Goal: Transaction & Acquisition: Purchase product/service

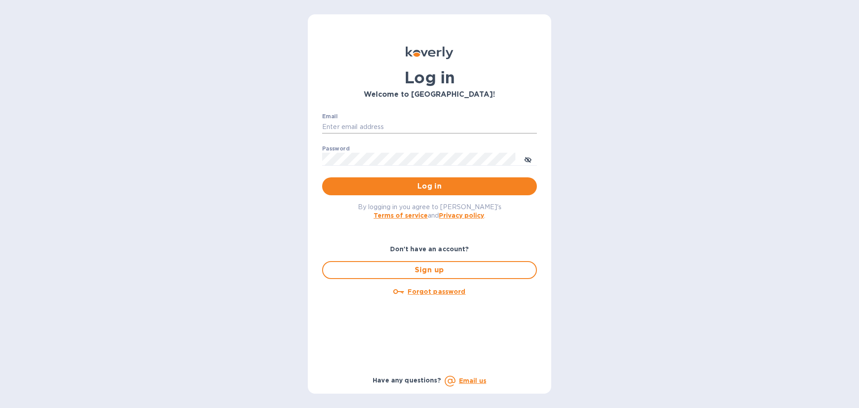
click at [355, 126] on input "Email" at bounding box center [429, 126] width 215 height 13
type input "[PERSON_NAME][EMAIL_ADDRESS][DOMAIN_NAME]"
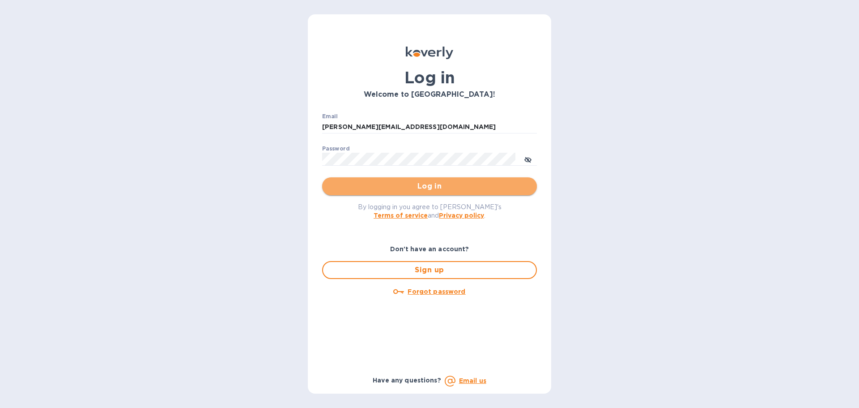
click at [432, 188] on span "Log in" at bounding box center [429, 186] width 201 height 11
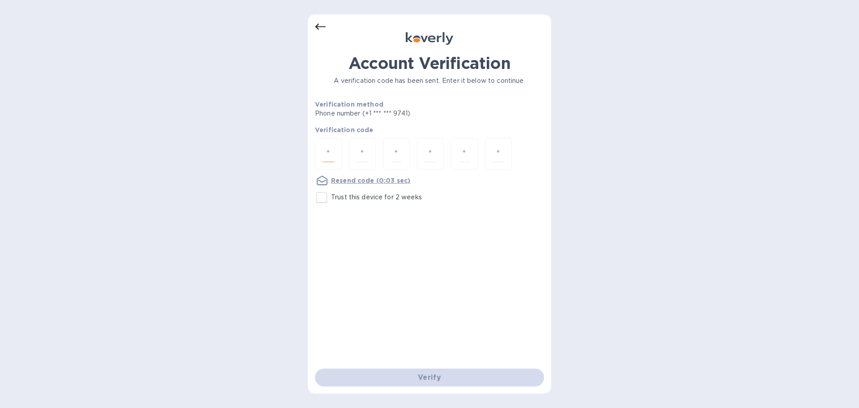
click at [323, 148] on input "number" at bounding box center [329, 153] width 12 height 17
paste input "9"
type input "9"
type input "3"
type input "2"
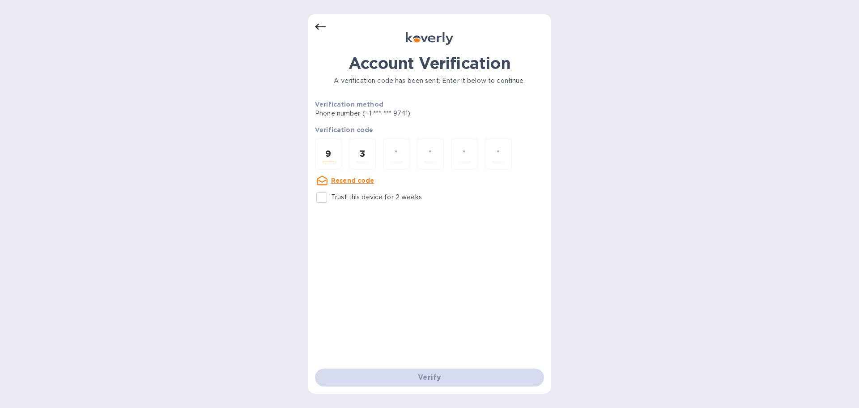
type input "4"
type input "3"
type input "7"
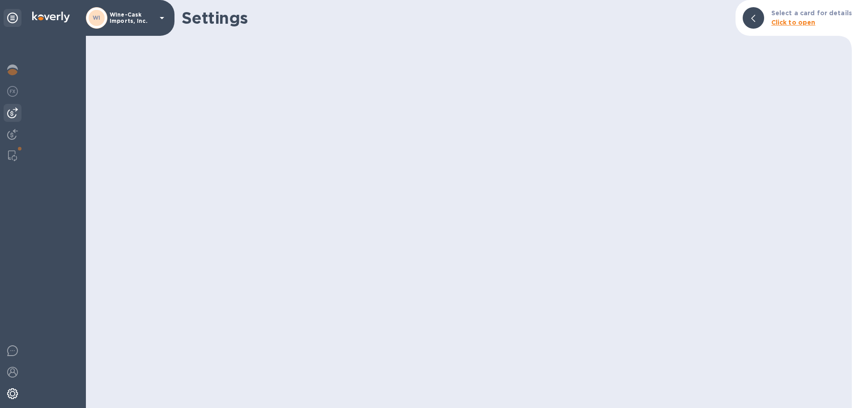
click at [11, 116] on img at bounding box center [12, 112] width 11 height 11
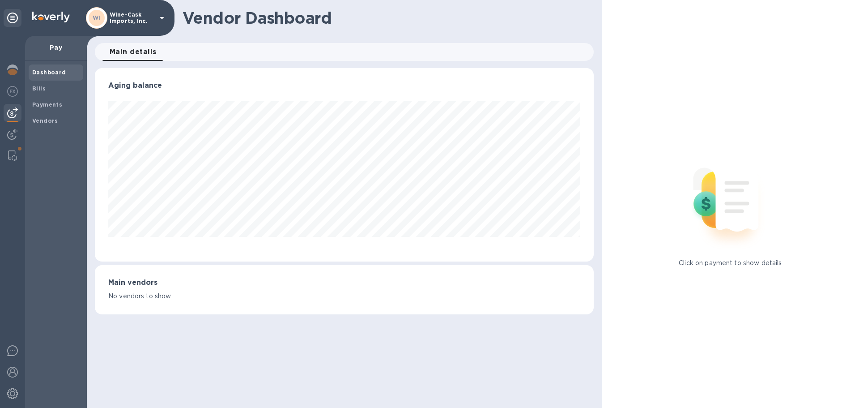
scroll to position [447461, 447159]
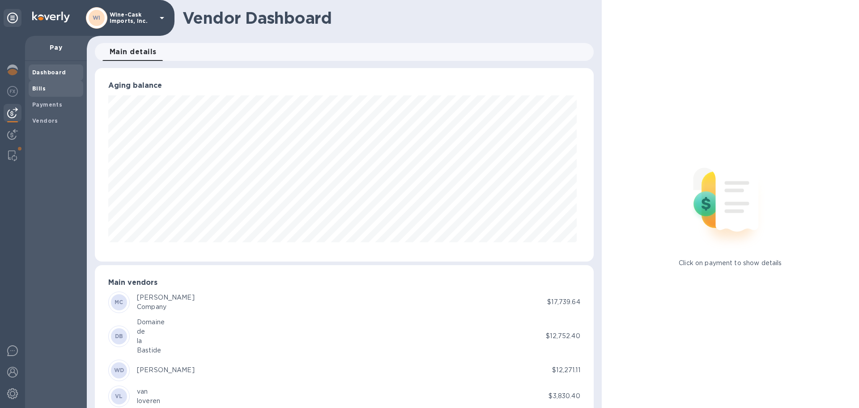
click at [31, 86] on div "Bills" at bounding box center [56, 89] width 55 height 16
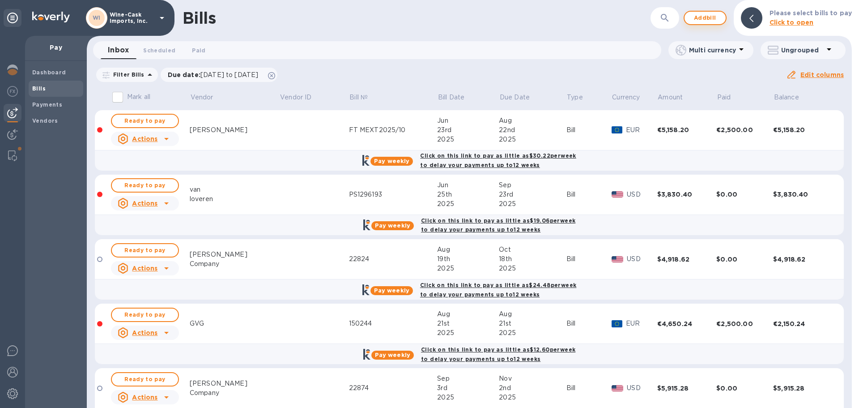
click at [716, 21] on span "Add bill" at bounding box center [705, 18] width 27 height 11
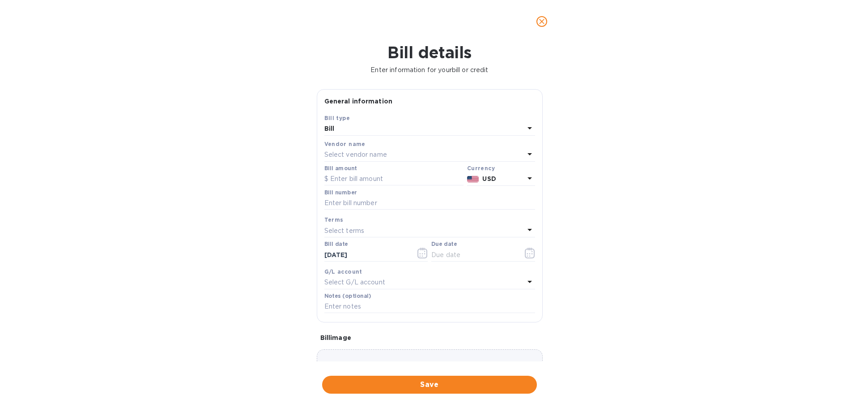
click at [357, 154] on p "Select vendor name" at bounding box center [356, 154] width 63 height 9
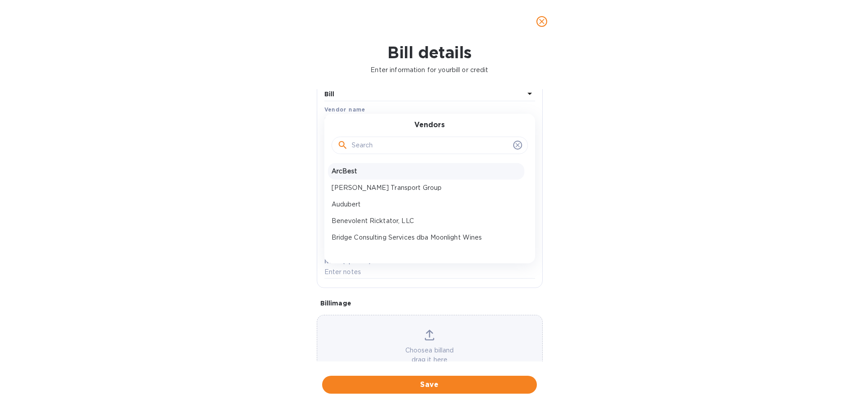
scroll to position [18, 0]
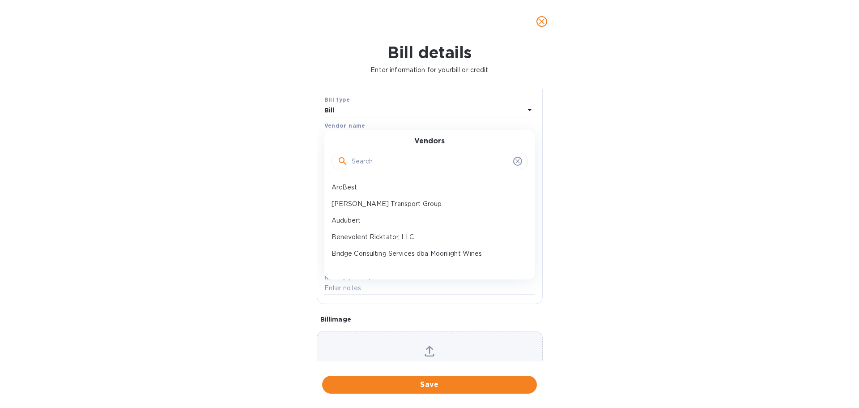
click at [367, 166] on input "text" at bounding box center [431, 161] width 158 height 13
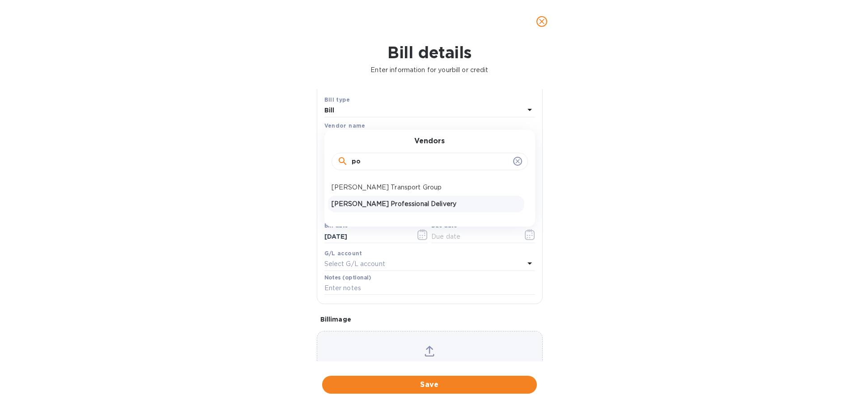
type input "po"
click at [371, 210] on div "[PERSON_NAME] Professional Delivery" at bounding box center [426, 204] width 197 height 17
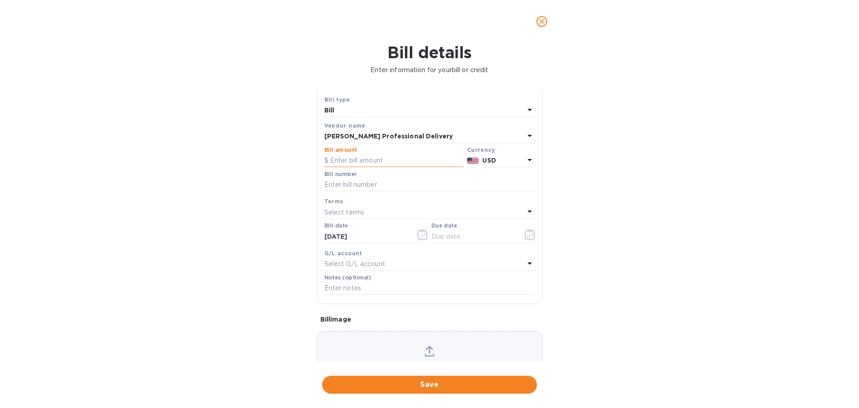
click at [352, 159] on input "text" at bounding box center [394, 160] width 139 height 13
type input "402.00"
click at [343, 178] on input "text" at bounding box center [430, 184] width 211 height 13
type input "WC0100325"
click at [448, 231] on input "text" at bounding box center [474, 236] width 85 height 13
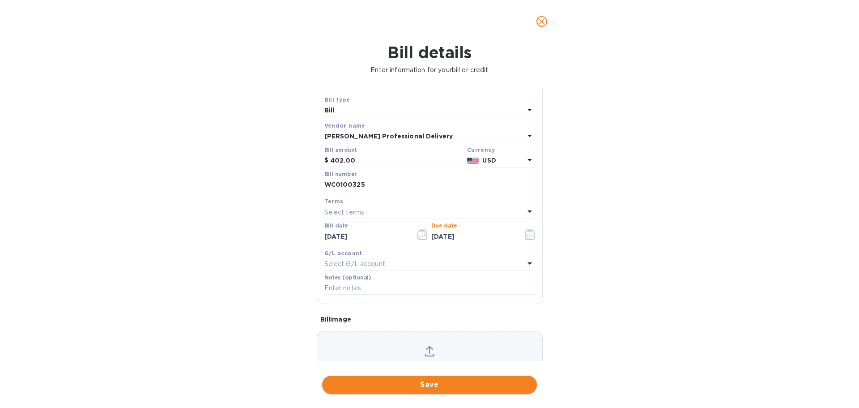
type input "[DATE]"
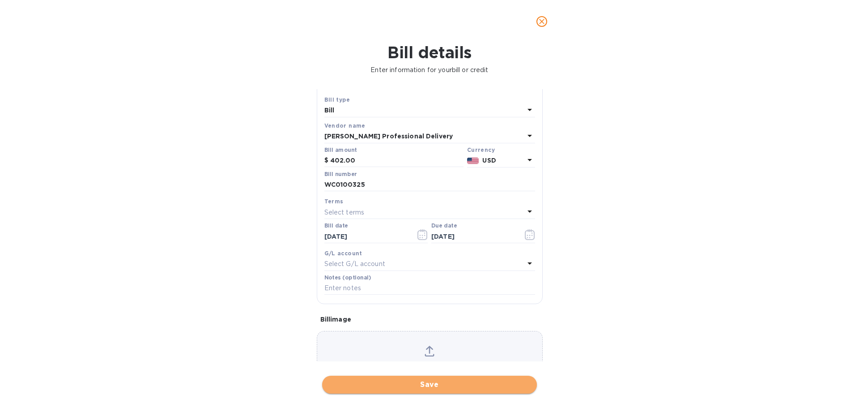
click at [445, 382] on span "Save" at bounding box center [429, 384] width 201 height 11
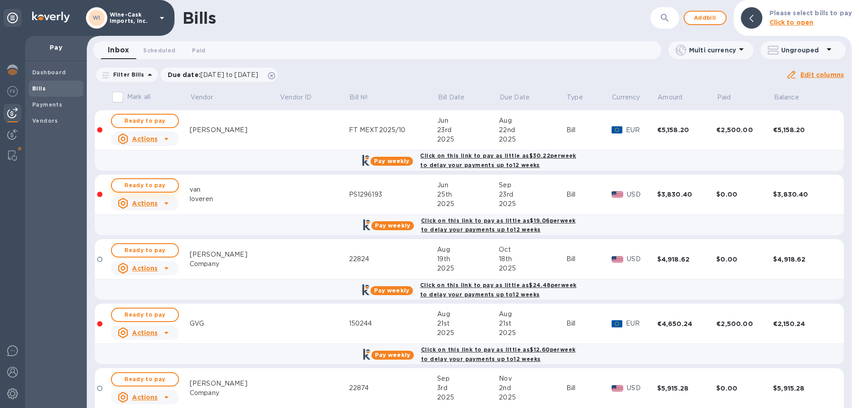
click at [166, 187] on span "Ready to pay" at bounding box center [145, 185] width 52 height 11
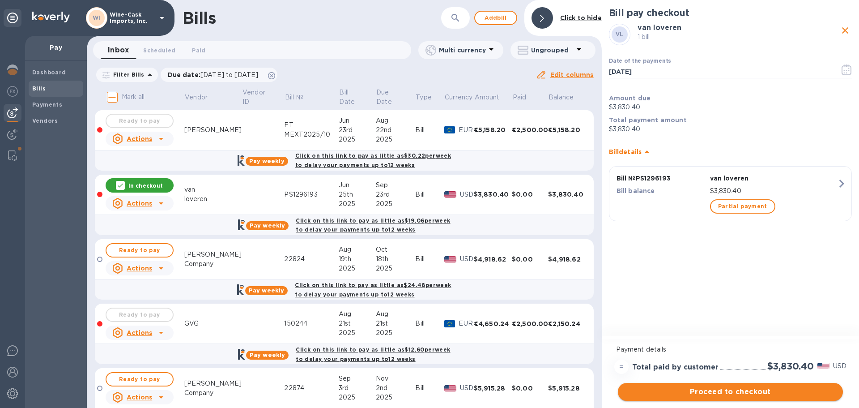
click at [741, 391] on span "Proceed to checkout" at bounding box center [730, 391] width 211 height 11
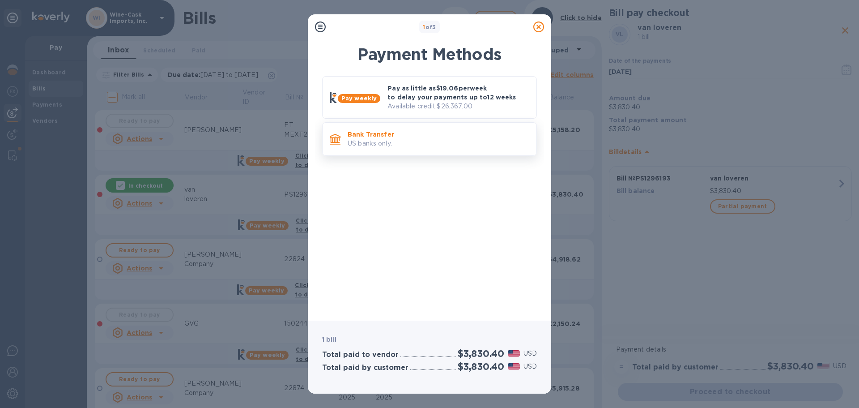
click at [391, 146] on p "US banks only." at bounding box center [439, 143] width 182 height 9
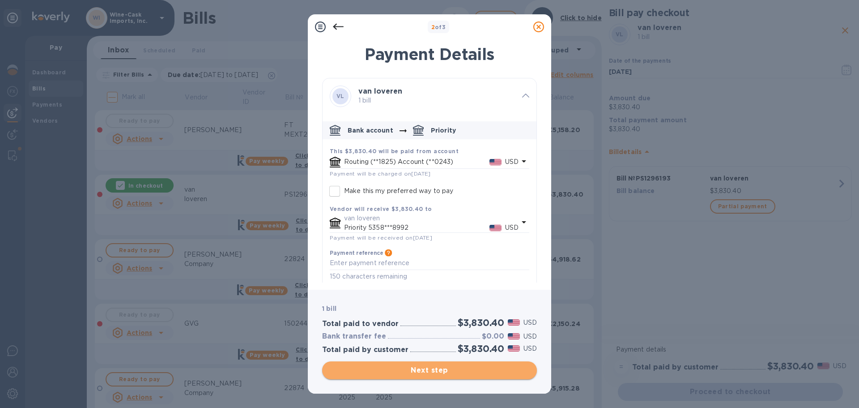
click at [446, 368] on span "Next step" at bounding box center [429, 370] width 201 height 11
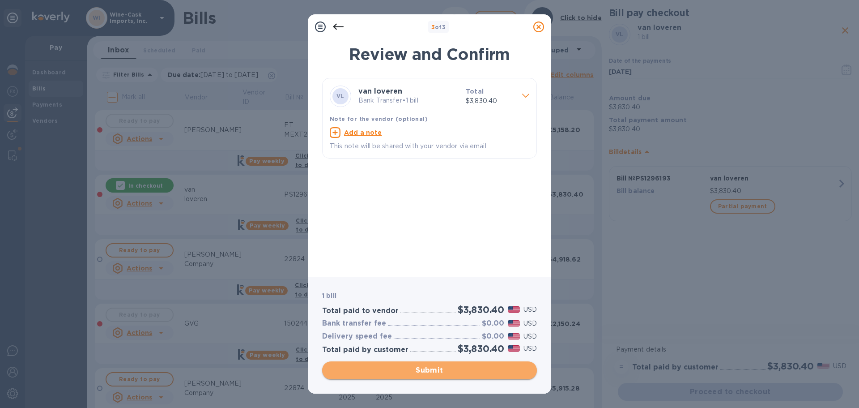
click at [458, 368] on span "Submit" at bounding box center [429, 370] width 201 height 11
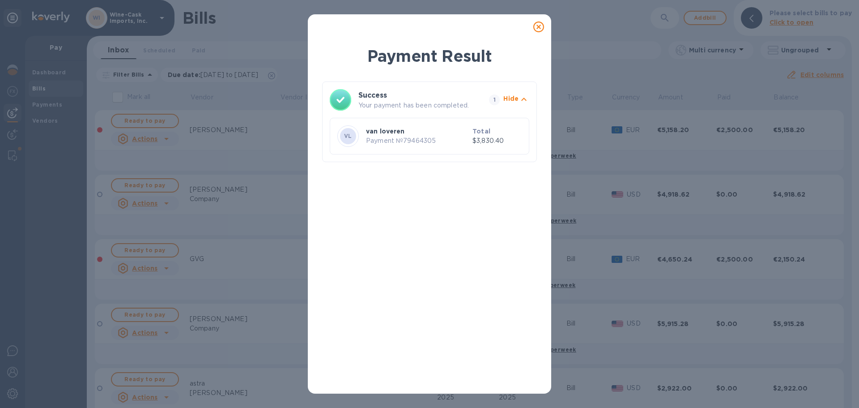
click at [538, 26] on icon at bounding box center [539, 26] width 11 height 11
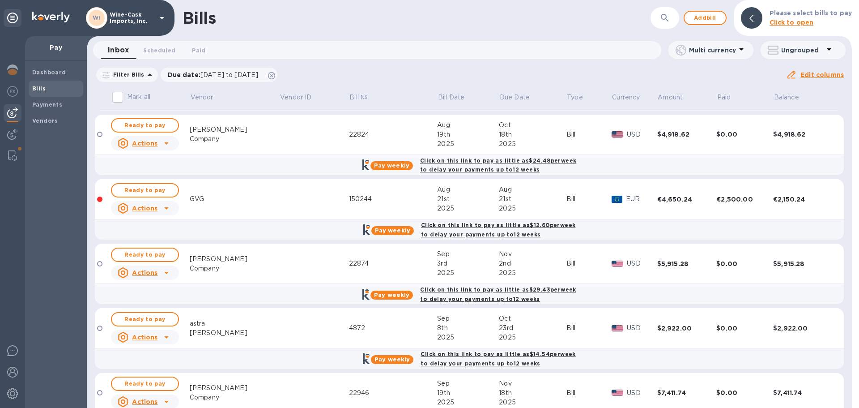
scroll to position [0, 0]
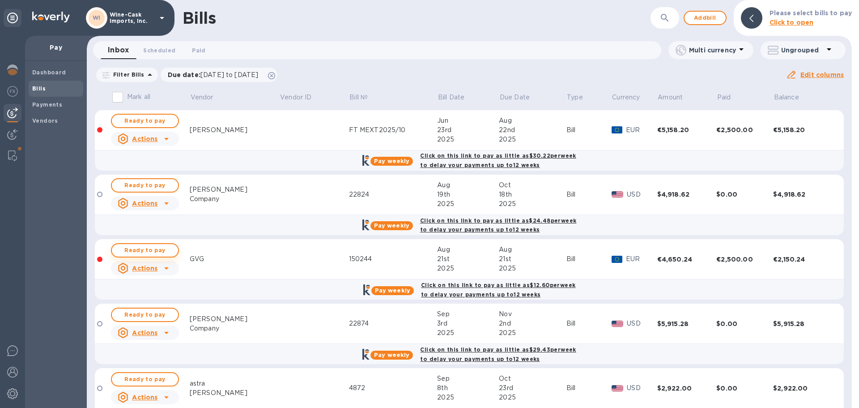
click at [160, 254] on span "Ready to pay" at bounding box center [145, 250] width 52 height 11
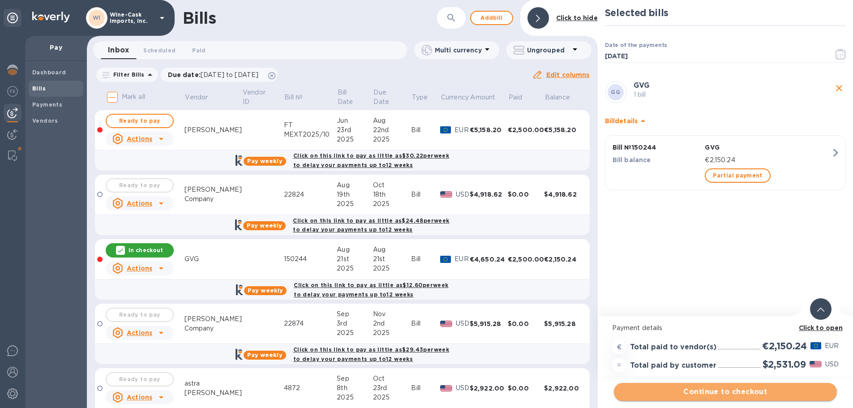
click at [747, 397] on button "Continue to checkout" at bounding box center [725, 392] width 223 height 18
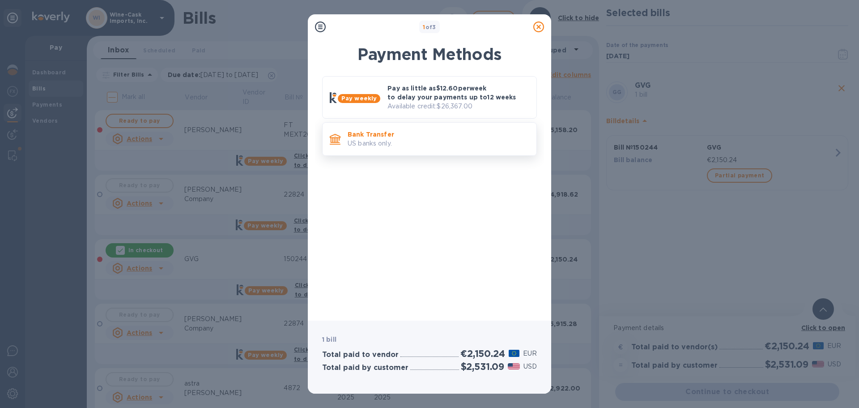
click at [384, 146] on p "US banks only." at bounding box center [439, 143] width 182 height 9
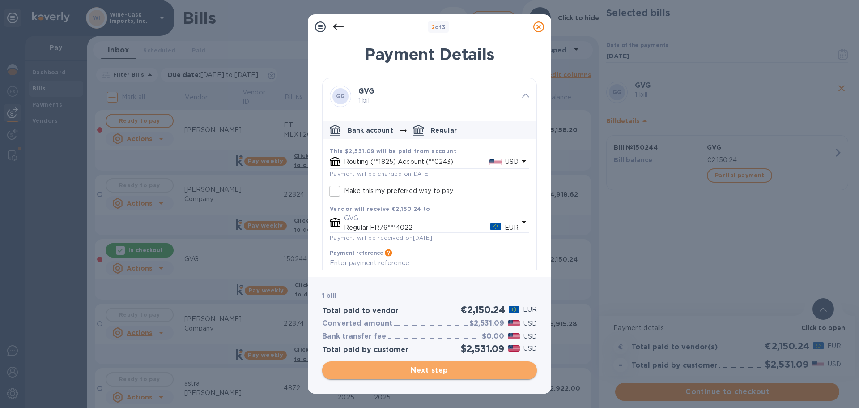
click at [445, 366] on span "Next step" at bounding box center [429, 370] width 201 height 11
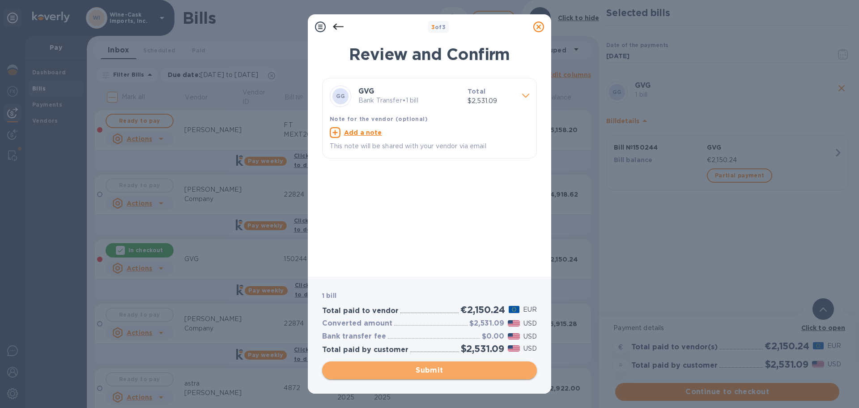
click at [445, 366] on span "Submit" at bounding box center [429, 370] width 201 height 11
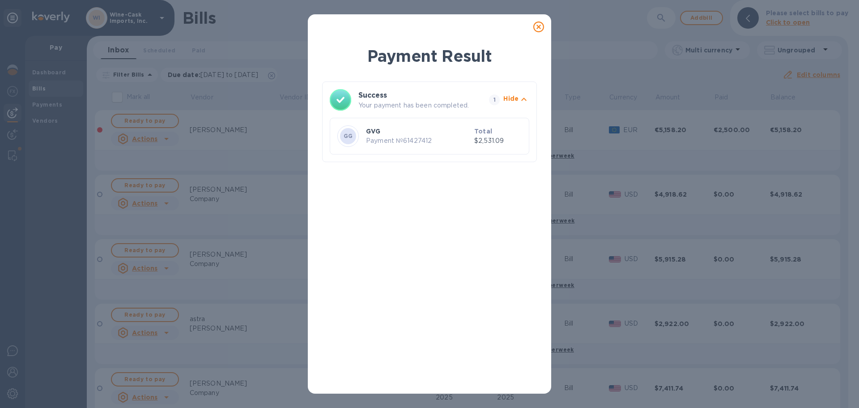
click at [540, 26] on icon at bounding box center [539, 26] width 11 height 11
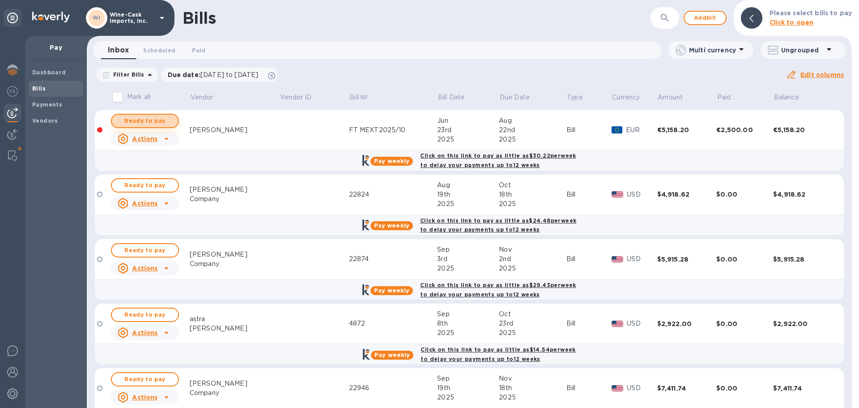
click at [148, 120] on span "Ready to pay" at bounding box center [145, 120] width 52 height 11
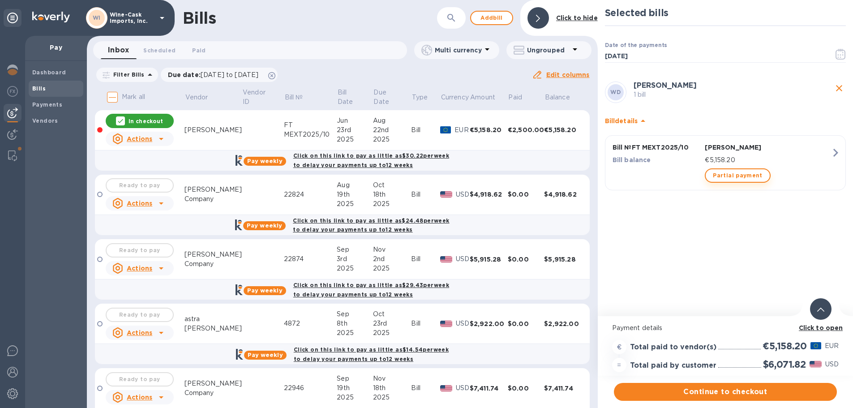
click at [738, 175] on span "Partial payment" at bounding box center [737, 175] width 49 height 11
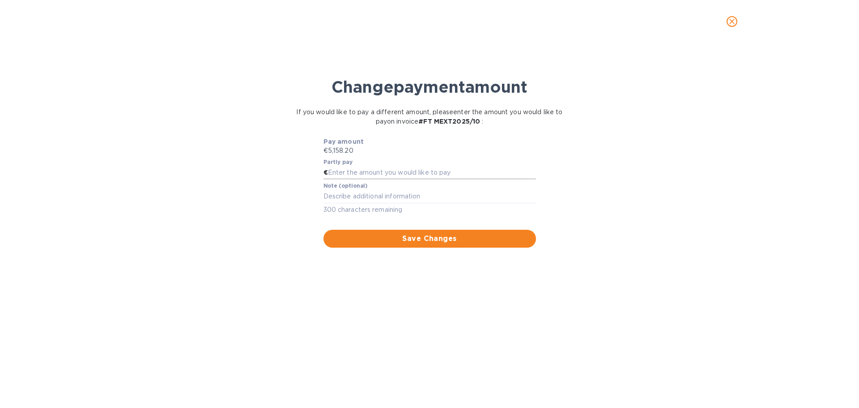
click at [356, 177] on input "text" at bounding box center [432, 172] width 208 height 13
type input "2,658.20"
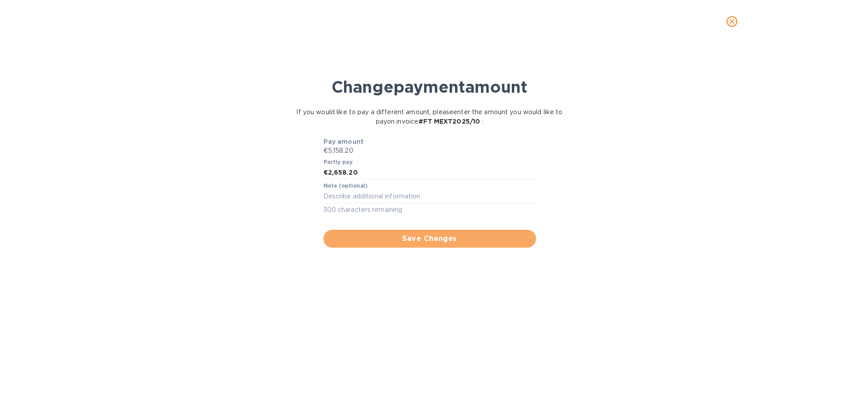
drag, startPoint x: 429, startPoint y: 235, endPoint x: 430, endPoint y: 230, distance: 5.0
click at [430, 234] on span "Save Changes" at bounding box center [430, 238] width 198 height 11
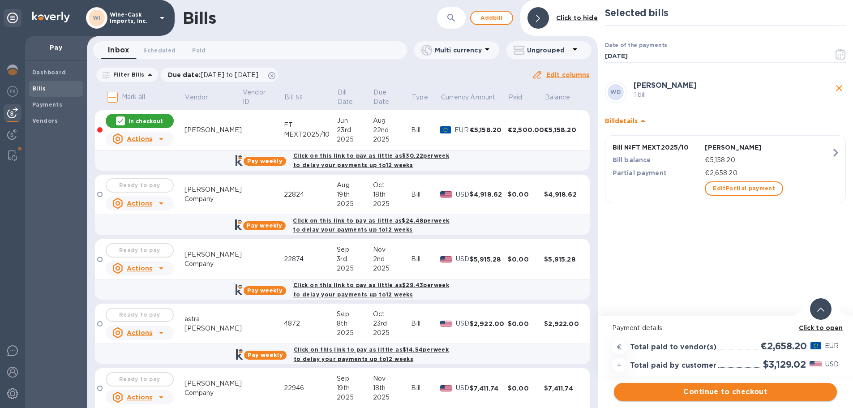
click at [701, 395] on span "Continue to checkout" at bounding box center [725, 391] width 209 height 11
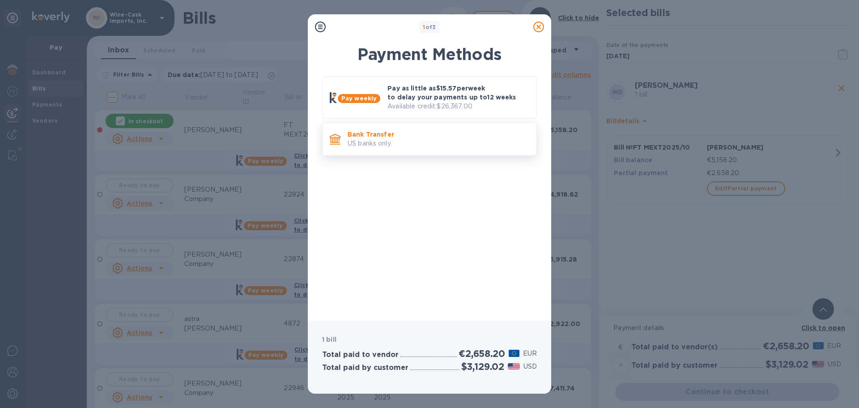
click at [423, 148] on p "US banks only." at bounding box center [439, 143] width 182 height 9
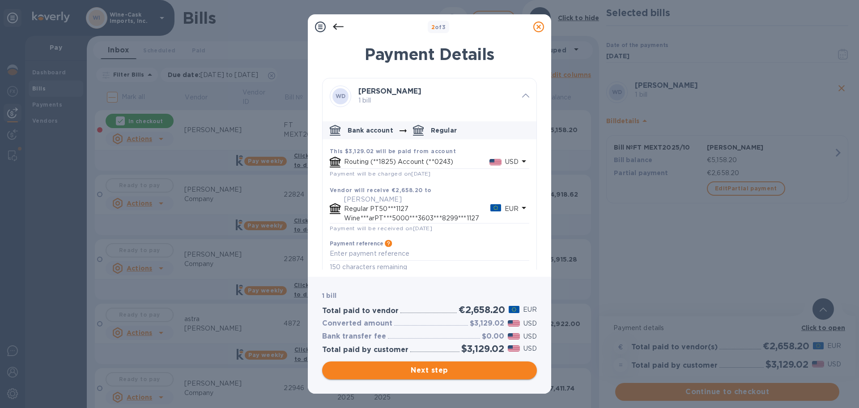
click at [445, 366] on span "Next step" at bounding box center [429, 370] width 201 height 11
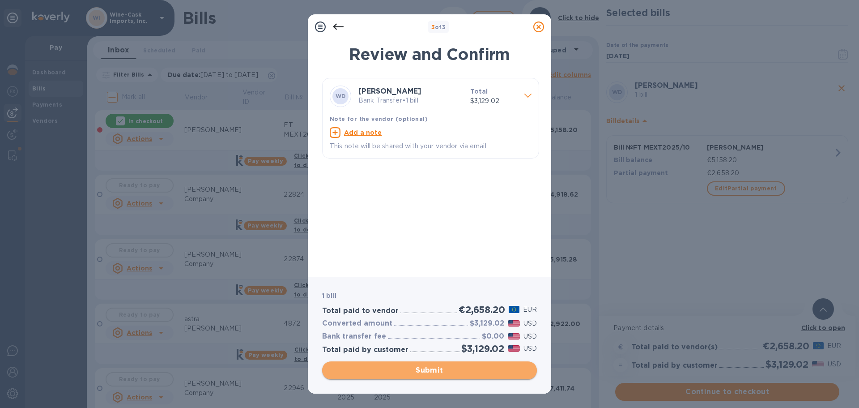
click at [459, 374] on span "Submit" at bounding box center [429, 370] width 201 height 11
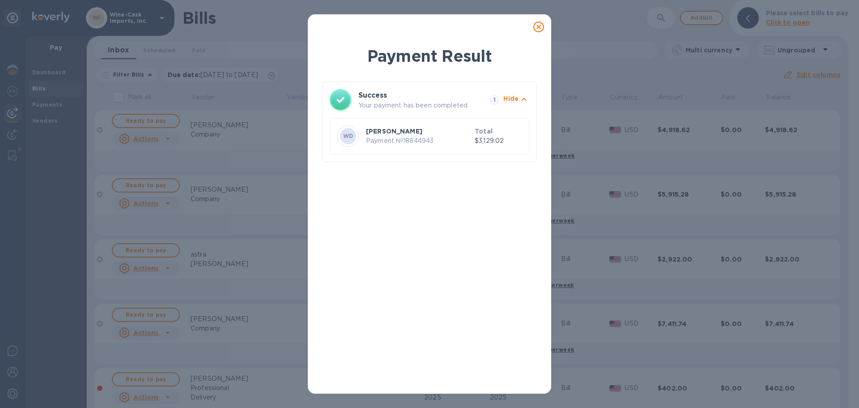
click at [539, 29] on icon at bounding box center [539, 26] width 11 height 11
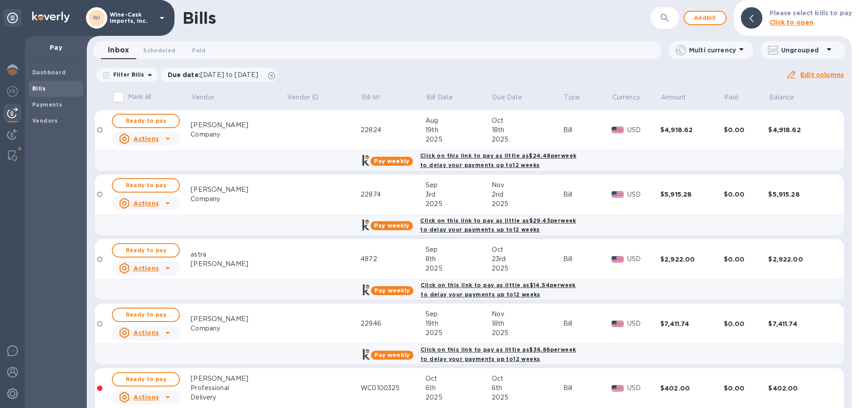
scroll to position [33, 0]
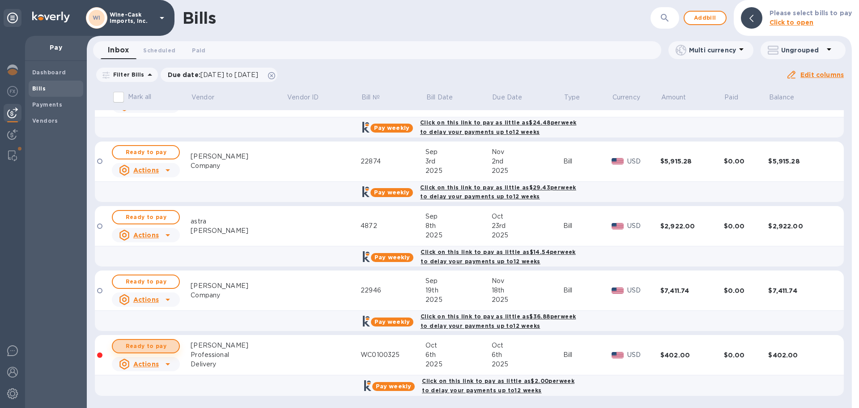
click at [152, 344] on span "Ready to pay" at bounding box center [146, 346] width 52 height 11
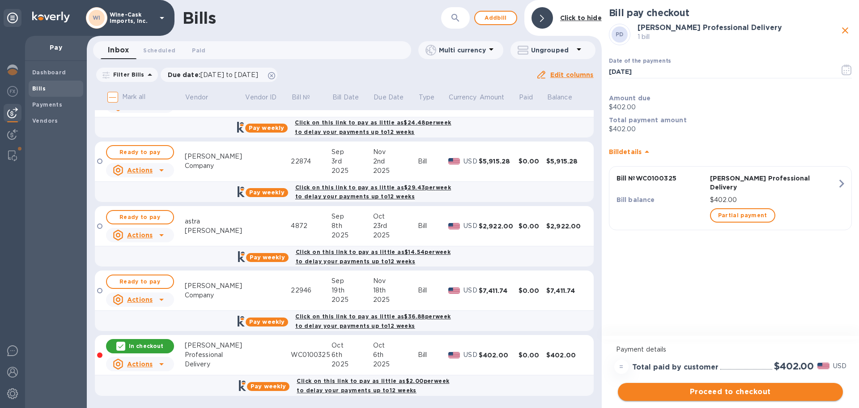
click at [713, 392] on span "Proceed to checkout" at bounding box center [730, 391] width 211 height 11
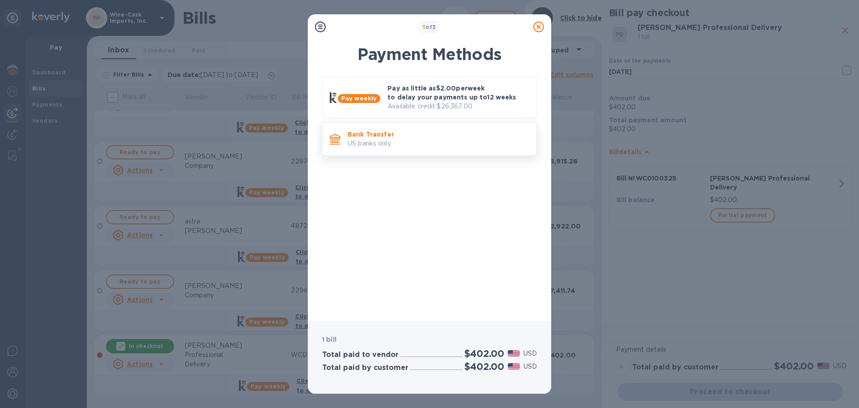
click at [348, 130] on p "Bank Transfer" at bounding box center [439, 134] width 182 height 9
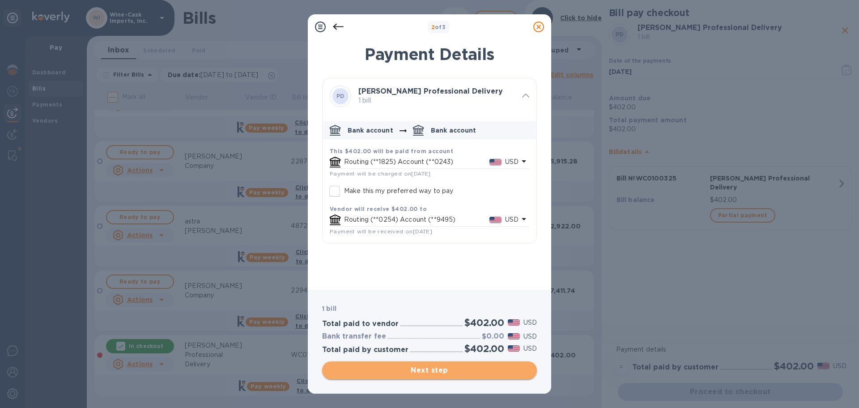
click at [427, 375] on span "Next step" at bounding box center [429, 370] width 201 height 11
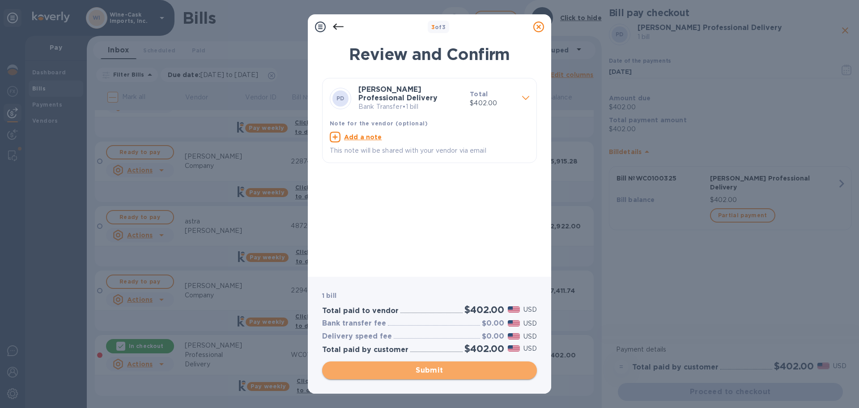
click at [437, 372] on span "Submit" at bounding box center [429, 370] width 201 height 11
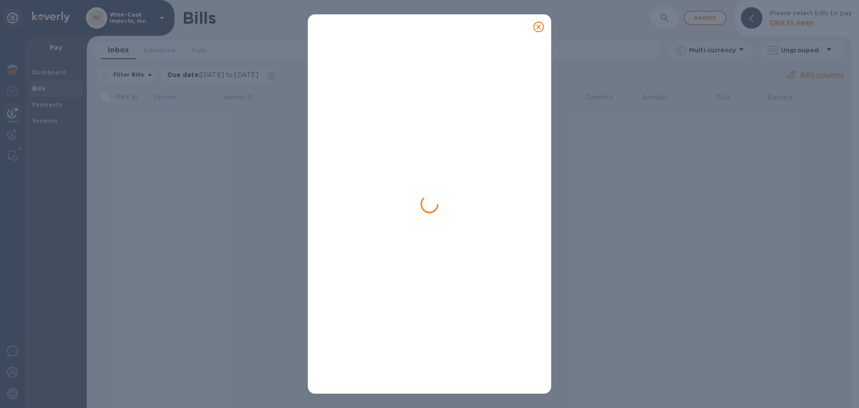
scroll to position [0, 0]
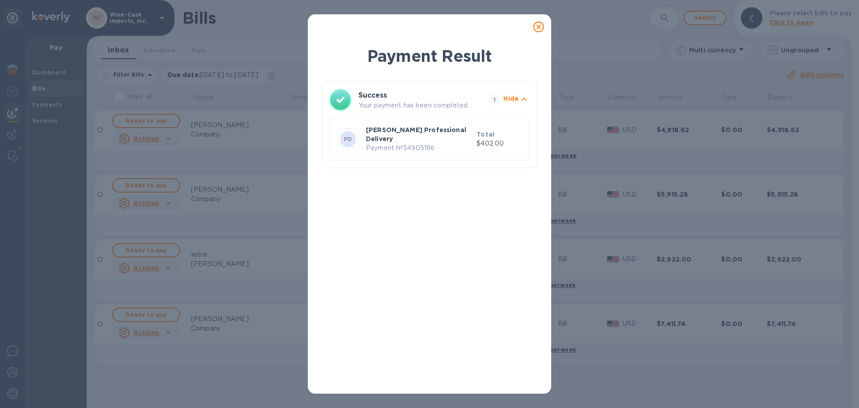
click at [540, 26] on icon at bounding box center [539, 26] width 11 height 11
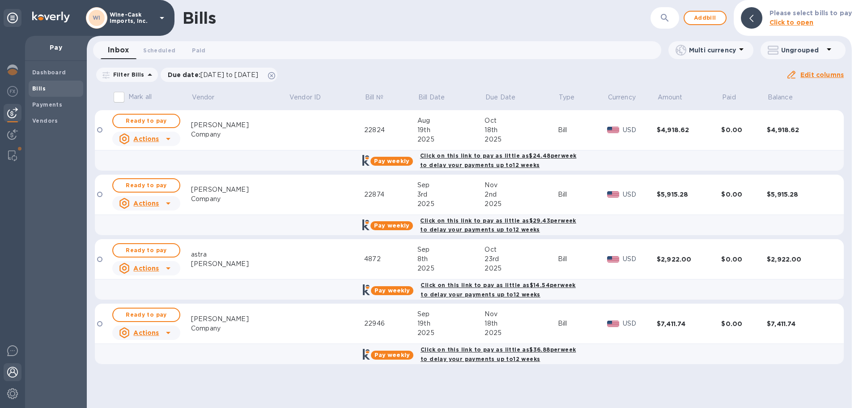
click at [14, 370] on img at bounding box center [12, 372] width 11 height 11
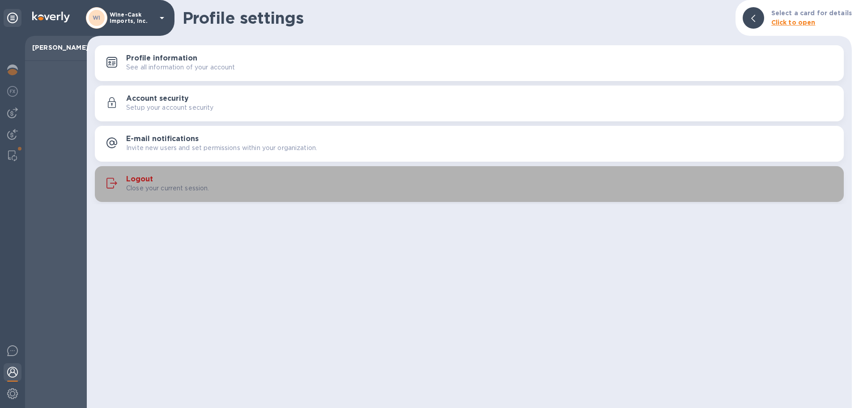
click at [152, 180] on h3 "Logout" at bounding box center [139, 179] width 27 height 9
